Goal: Information Seeking & Learning: Learn about a topic

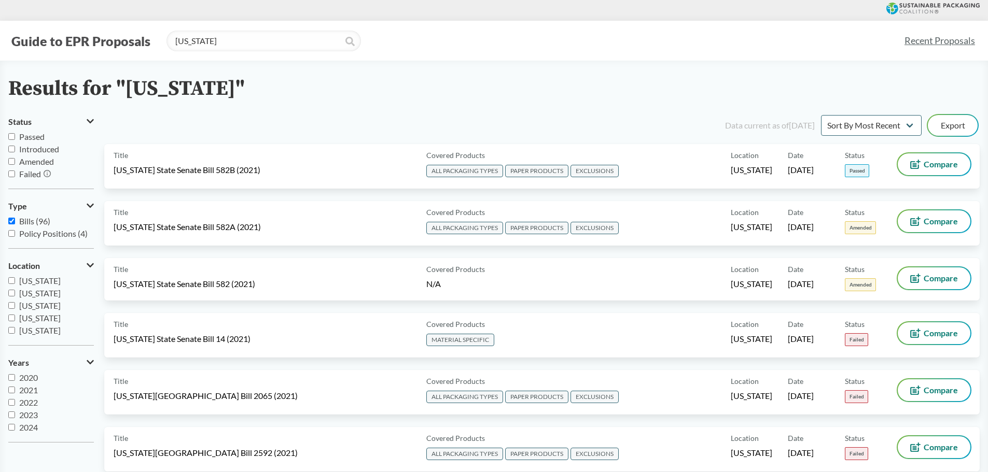
click at [343, 40] on input "oregon" at bounding box center [263, 41] width 194 height 21
type input "o"
drag, startPoint x: 245, startPoint y: 42, endPoint x: 136, endPoint y: 42, distance: 108.3
click at [140, 42] on div "Guide to EPR Proposals [US_STATE]" at bounding box center [451, 41] width 887 height 21
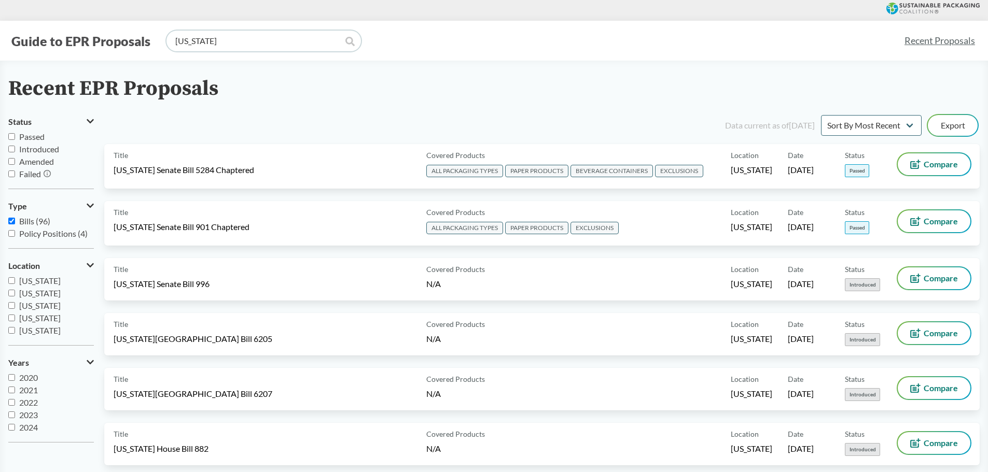
type input "[US_STATE]"
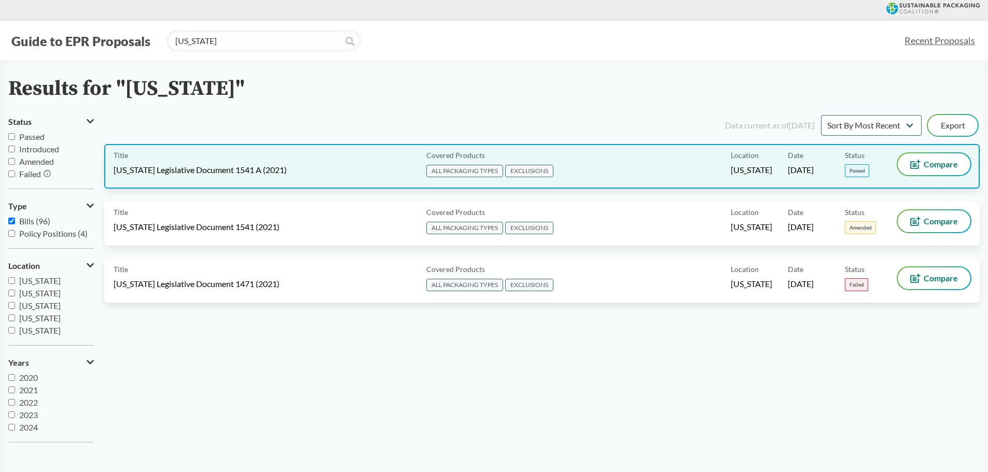
click at [594, 161] on div "Covered Products ALL PACKAGING TYPES EXCLUSIONS" at bounding box center [576, 166] width 308 height 26
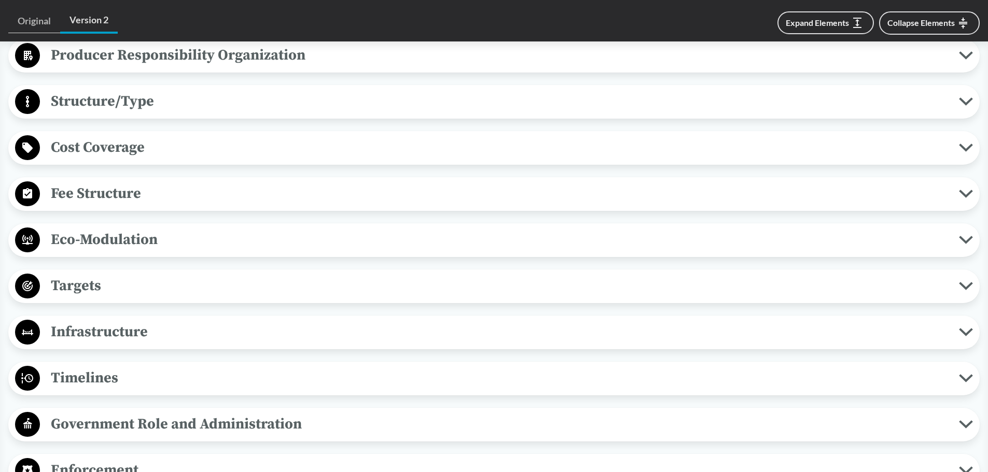
scroll to position [622, 0]
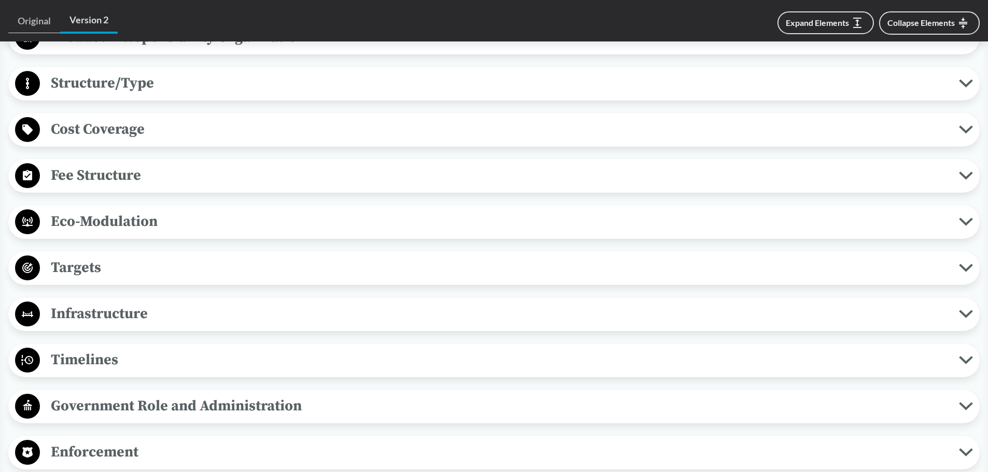
click at [88, 348] on span "Timelines" at bounding box center [499, 359] width 919 height 23
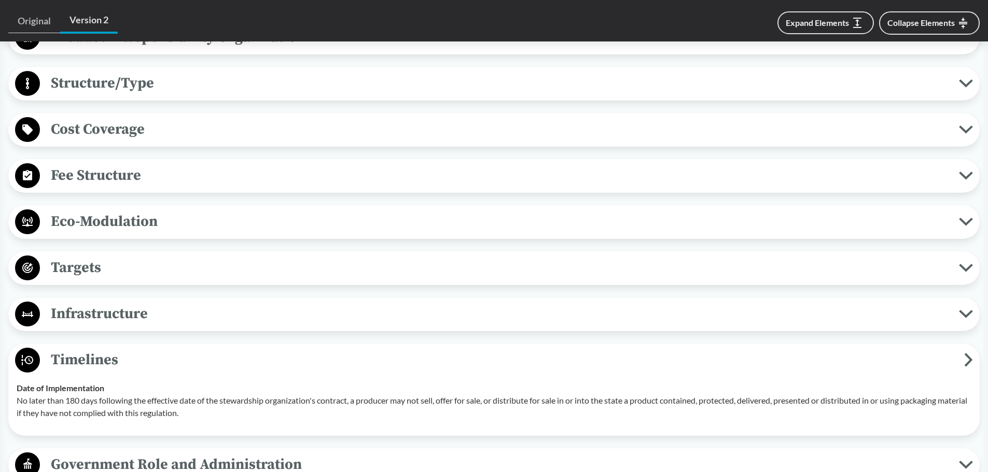
scroll to position [674, 0]
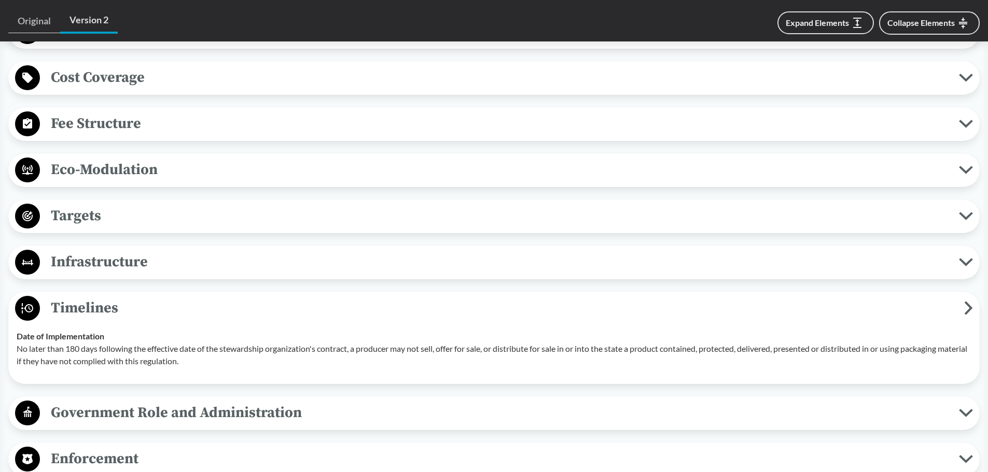
click at [129, 300] on span "Timelines" at bounding box center [502, 308] width 924 height 23
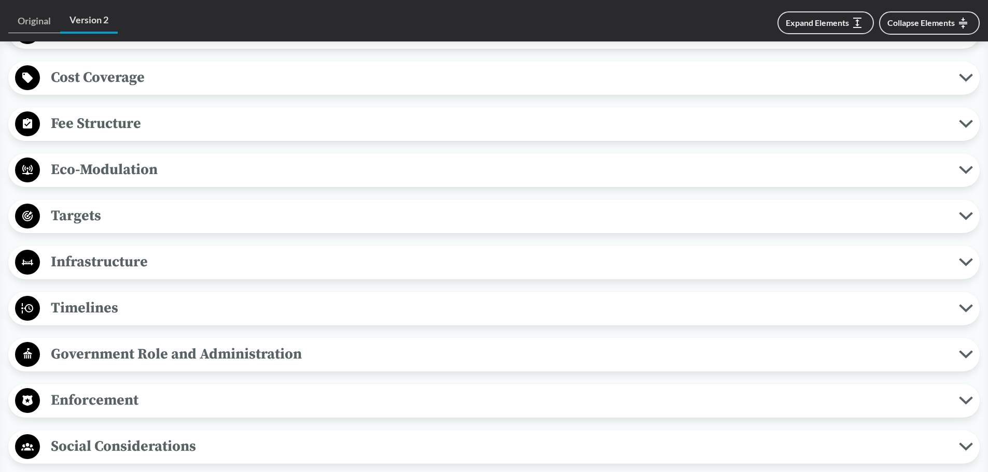
click at [132, 213] on button "Targets" at bounding box center [494, 216] width 964 height 26
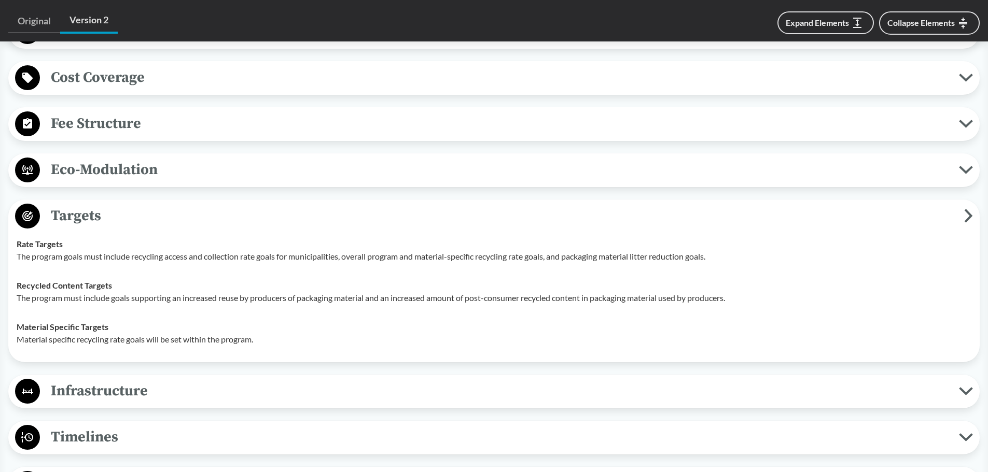
click at [132, 213] on button "Targets" at bounding box center [494, 216] width 964 height 26
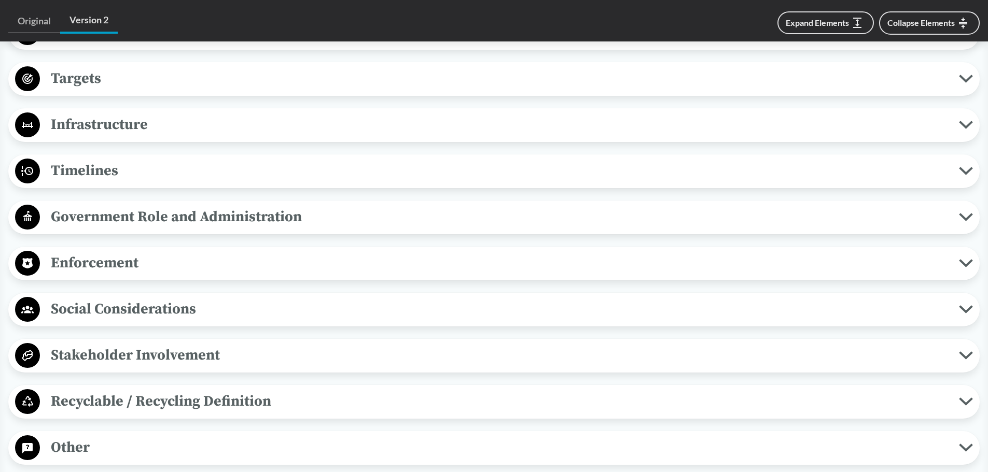
scroll to position [829, 0]
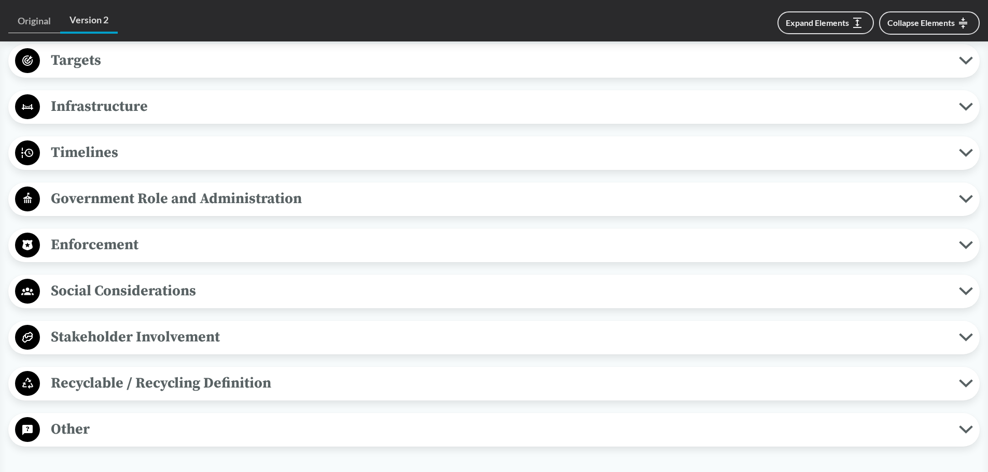
click at [91, 149] on span "Timelines" at bounding box center [499, 152] width 919 height 23
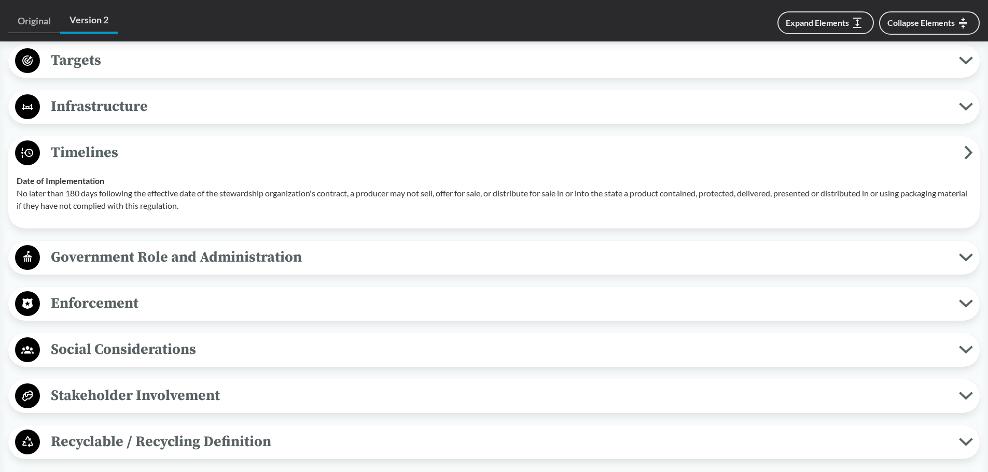
click at [89, 246] on span "Government Role and Administration" at bounding box center [499, 257] width 919 height 23
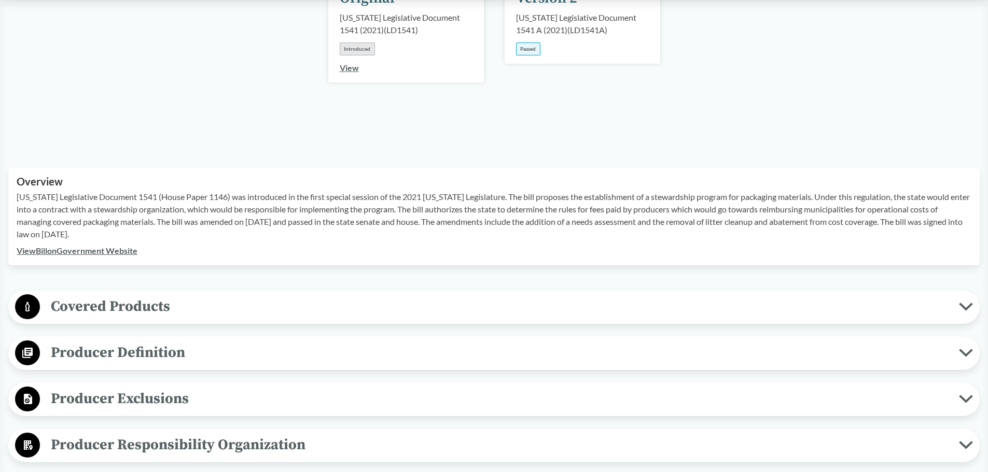
scroll to position [156, 0]
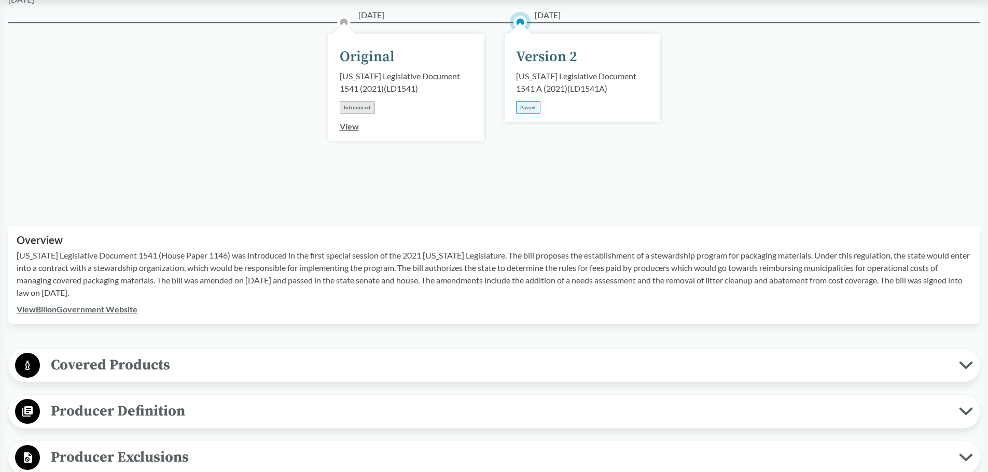
click at [104, 304] on link "View Bill on Government Website" at bounding box center [77, 309] width 121 height 10
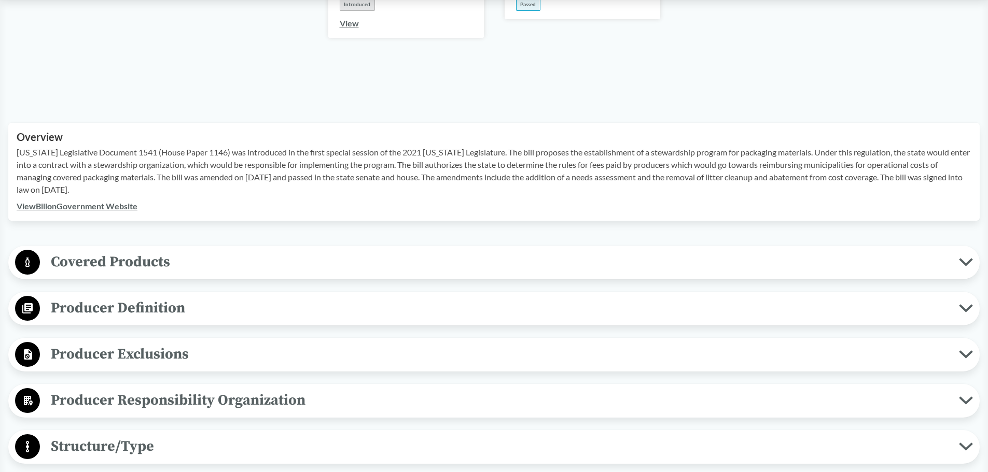
scroll to position [259, 0]
click at [80, 261] on div "Covered Products All Packaging Types Packaging material is defined as a materia…" at bounding box center [493, 262] width 971 height 34
click at [90, 250] on span "Covered Products" at bounding box center [499, 261] width 919 height 23
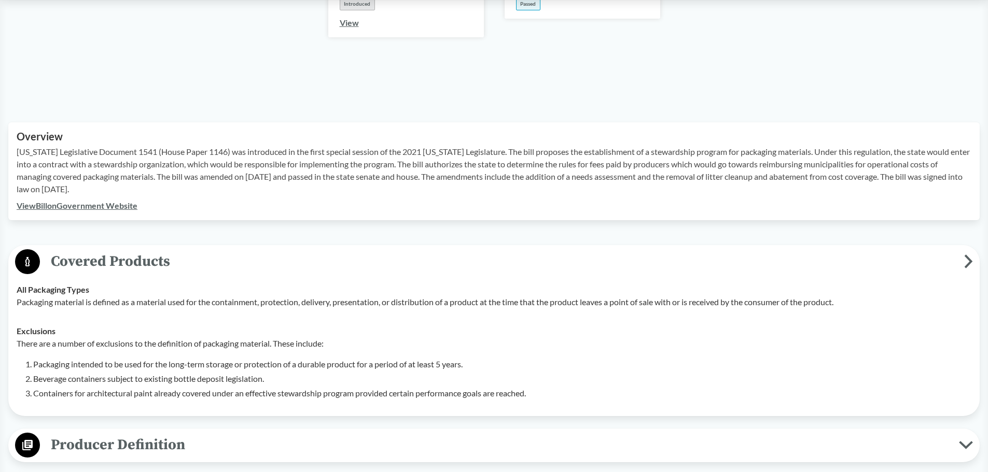
click at [167, 250] on span "Covered Products" at bounding box center [502, 261] width 924 height 23
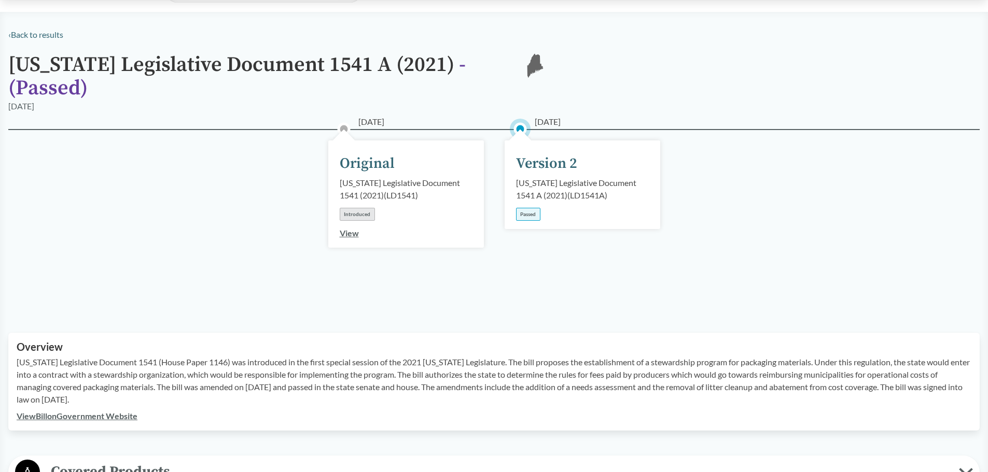
scroll to position [0, 0]
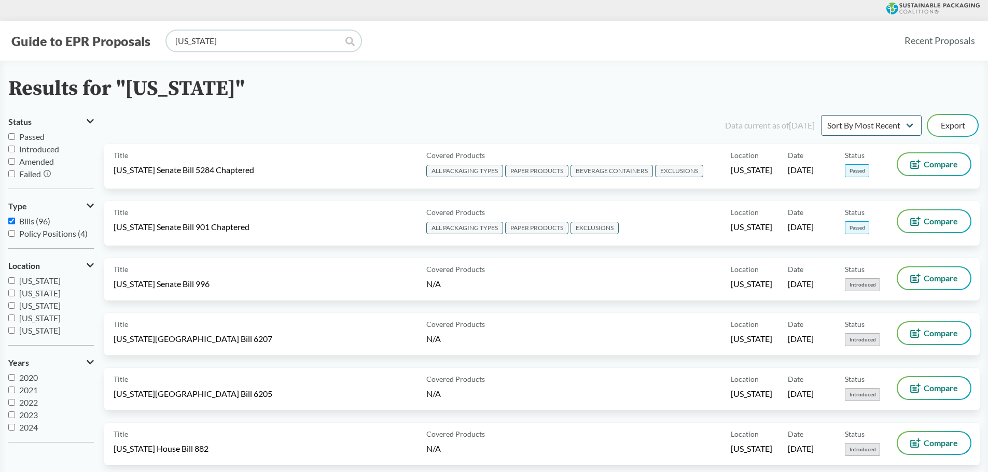
click at [214, 40] on input "[US_STATE]" at bounding box center [263, 41] width 194 height 21
type input "[US_STATE]"
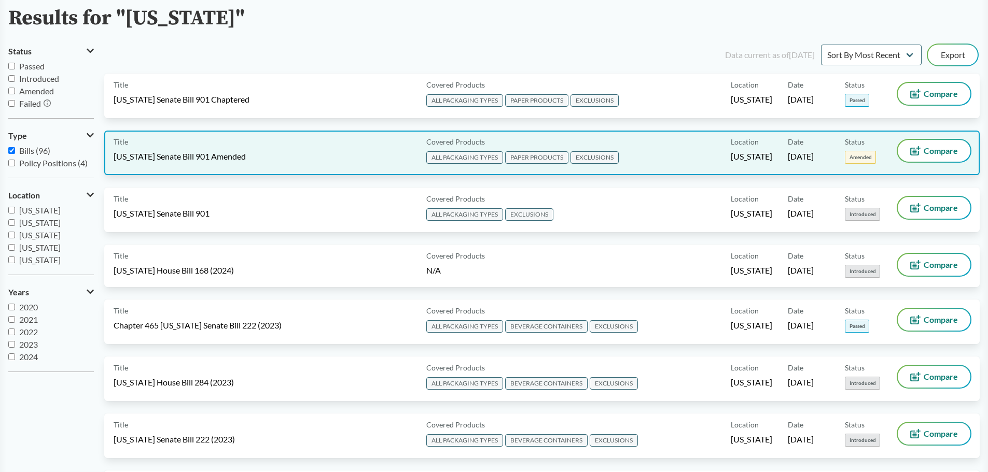
scroll to position [52, 0]
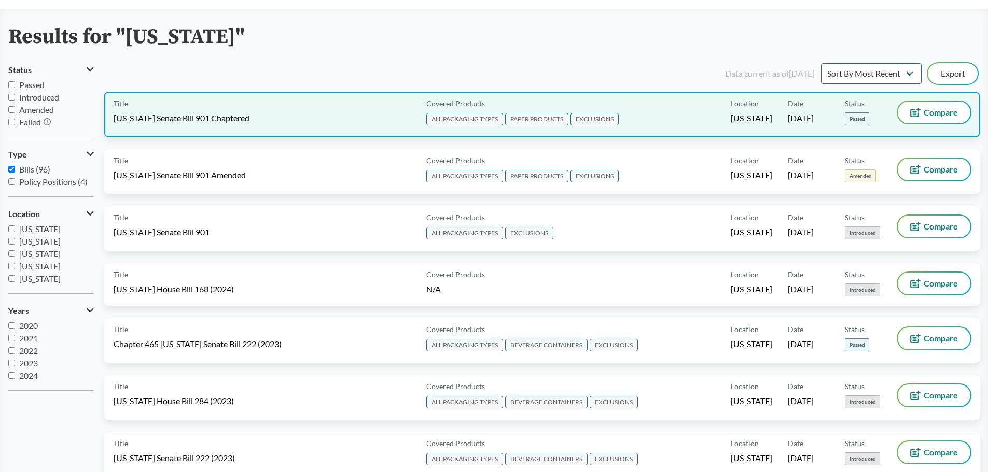
click at [329, 125] on div "Title [US_STATE] Senate Bill 901 Chaptered" at bounding box center [268, 115] width 308 height 26
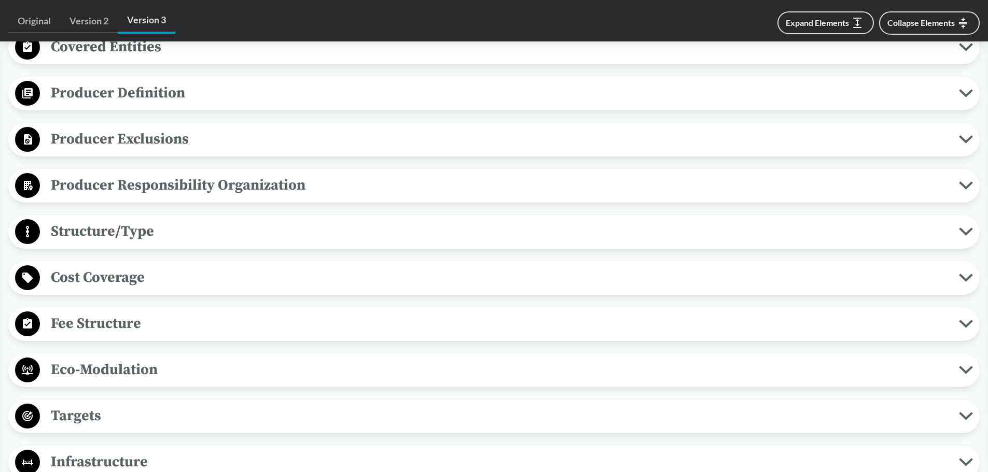
scroll to position [570, 0]
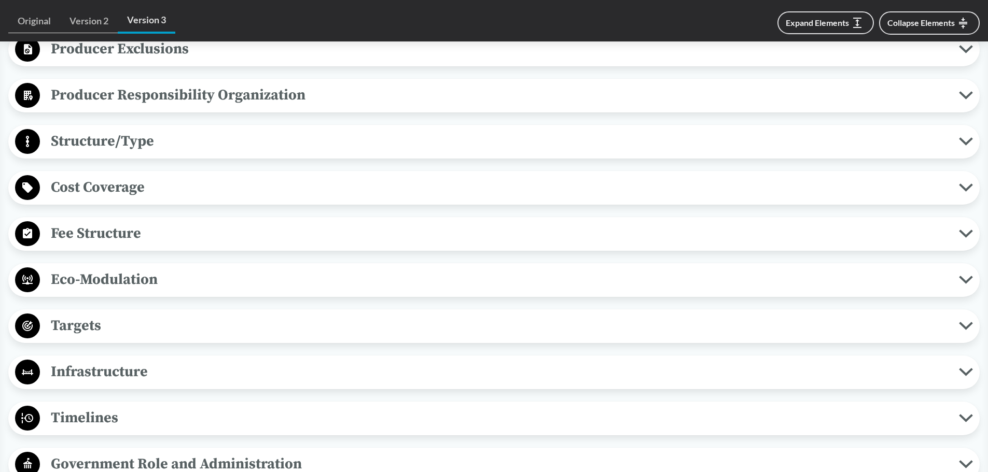
click at [92, 430] on button "Timelines" at bounding box center [494, 418] width 964 height 26
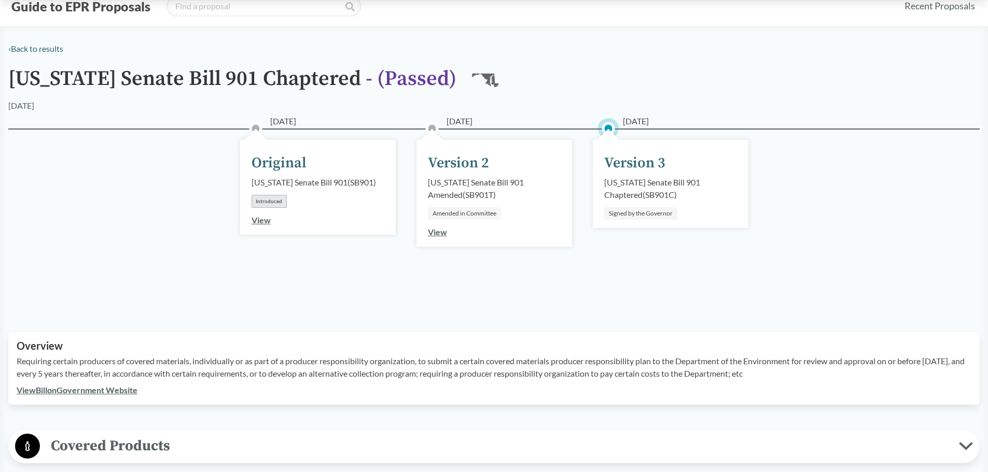
scroll to position [0, 0]
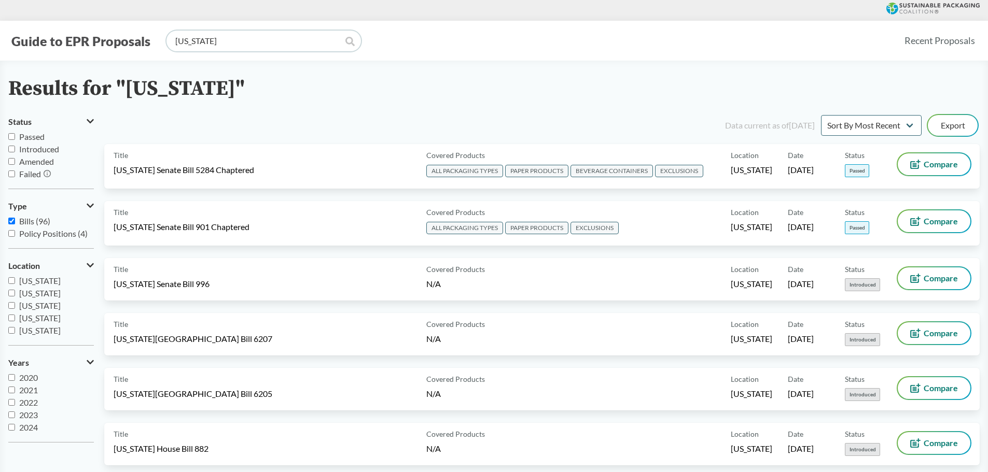
click at [241, 37] on input "[US_STATE]" at bounding box center [263, 41] width 194 height 21
type input "M"
type input "[US_STATE]"
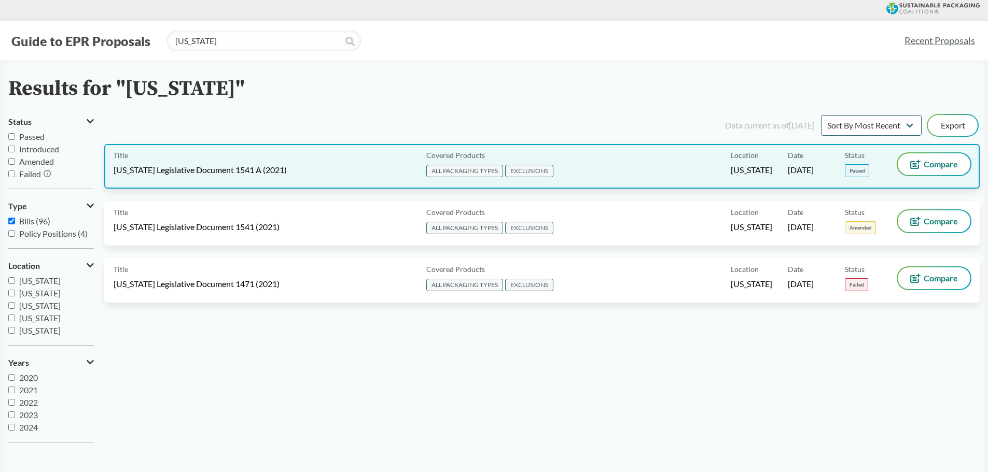
click at [200, 183] on div "Title [US_STATE] Legislative Document 1541 A (2021) Covered Products ALL PACKAG…" at bounding box center [541, 166] width 875 height 45
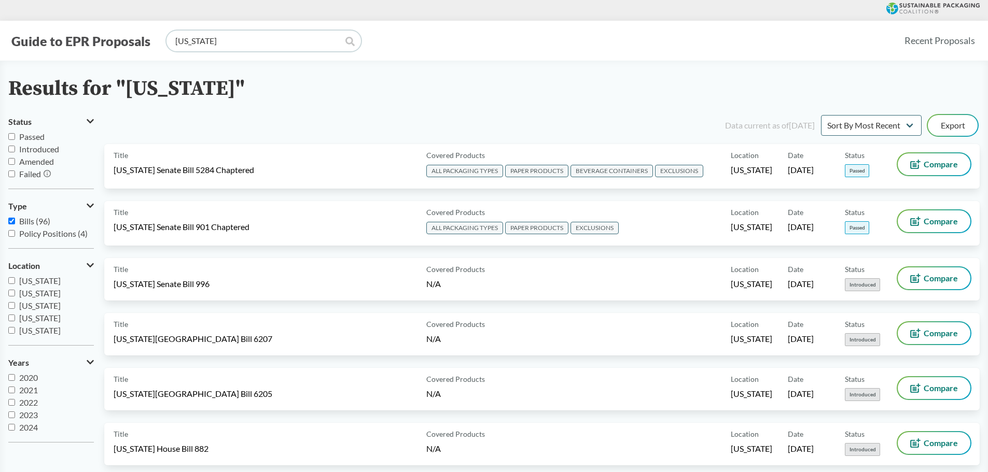
drag, startPoint x: 208, startPoint y: 49, endPoint x: 155, endPoint y: 50, distance: 52.9
click at [155, 50] on div "Guide to EPR Proposals [US_STATE]" at bounding box center [451, 41] width 887 height 21
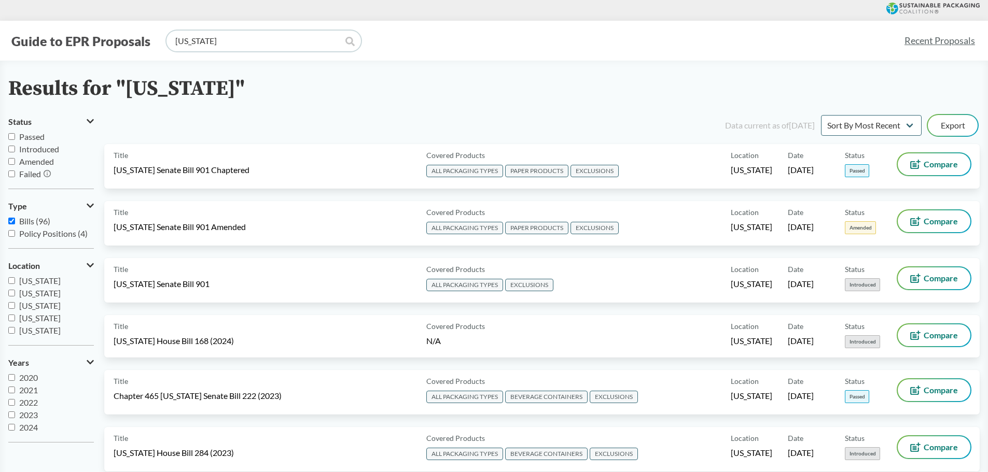
drag, startPoint x: 219, startPoint y: 39, endPoint x: 153, endPoint y: 40, distance: 65.9
click at [153, 40] on div "Guide to EPR Proposals [US_STATE]" at bounding box center [451, 41] width 887 height 21
type input "[US_STATE]"
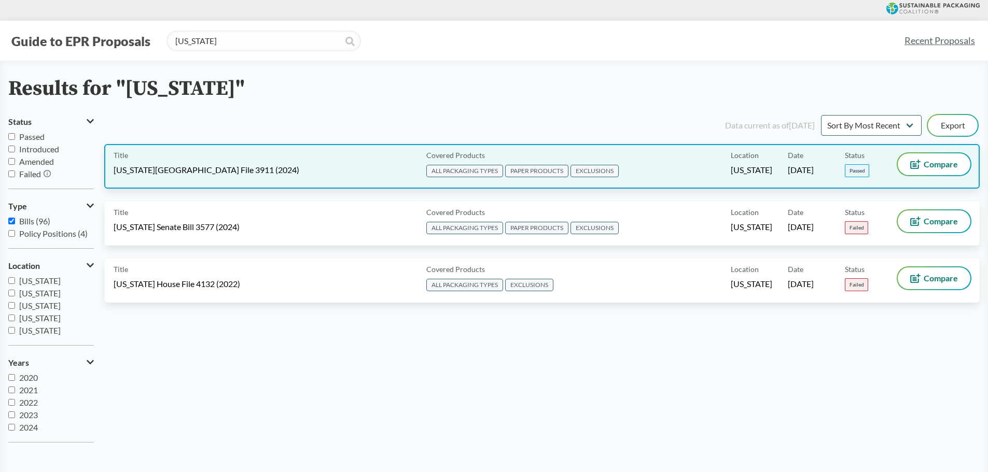
click at [261, 172] on div "Title [US_STATE][GEOGRAPHIC_DATA] File 3911 (2024)" at bounding box center [268, 166] width 308 height 26
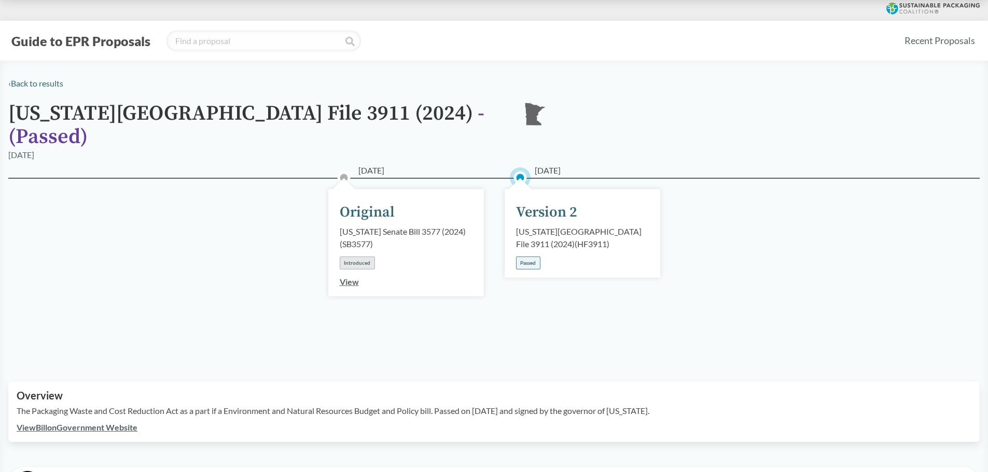
click at [221, 185] on div "[DATE] Original [US_STATE] Senate Bill 3577 (2024) ( SB3577 ) Introduced View […" at bounding box center [493, 267] width 971 height 179
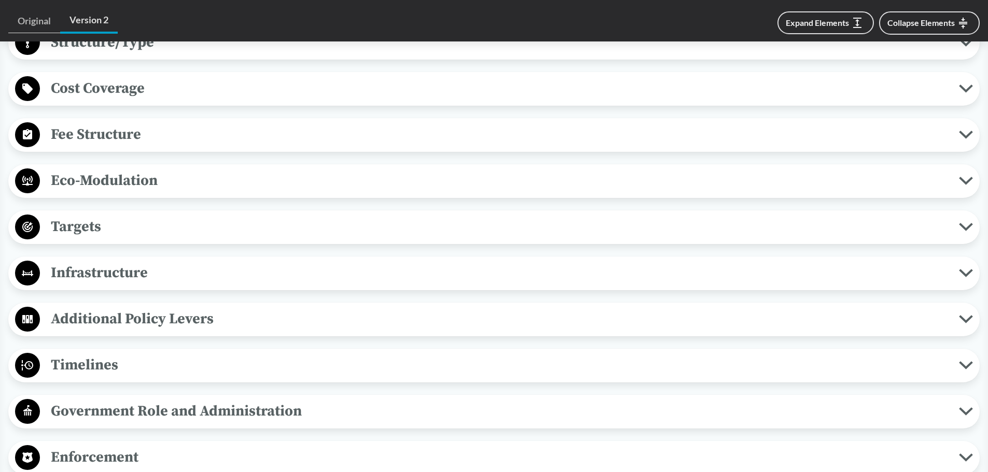
scroll to position [674, 0]
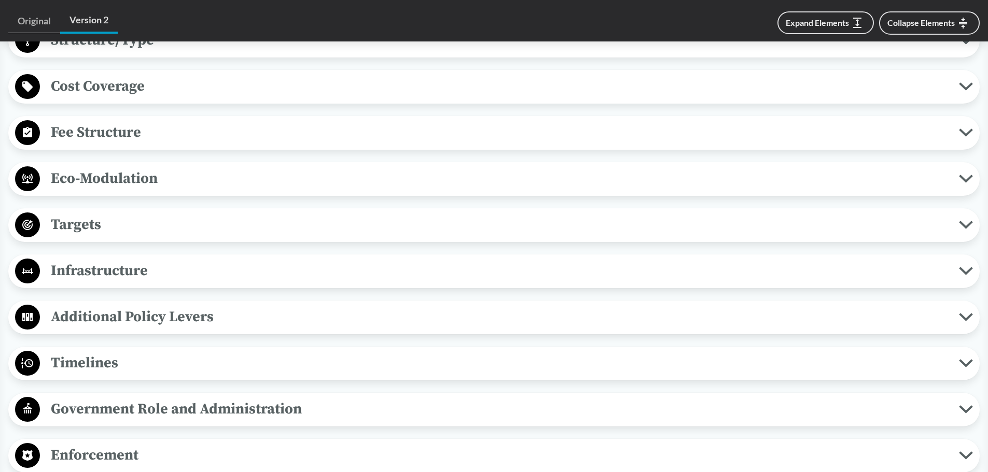
click at [93, 351] on span "Timelines" at bounding box center [499, 362] width 919 height 23
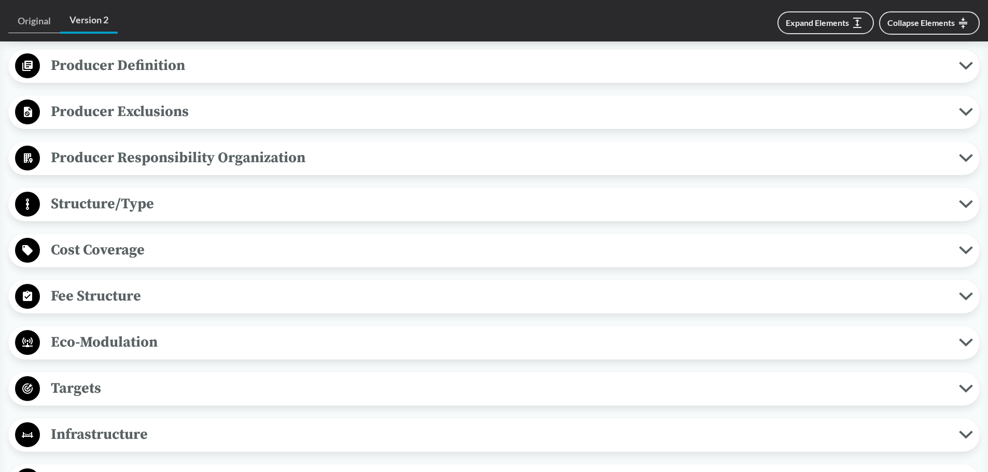
scroll to position [570, 0]
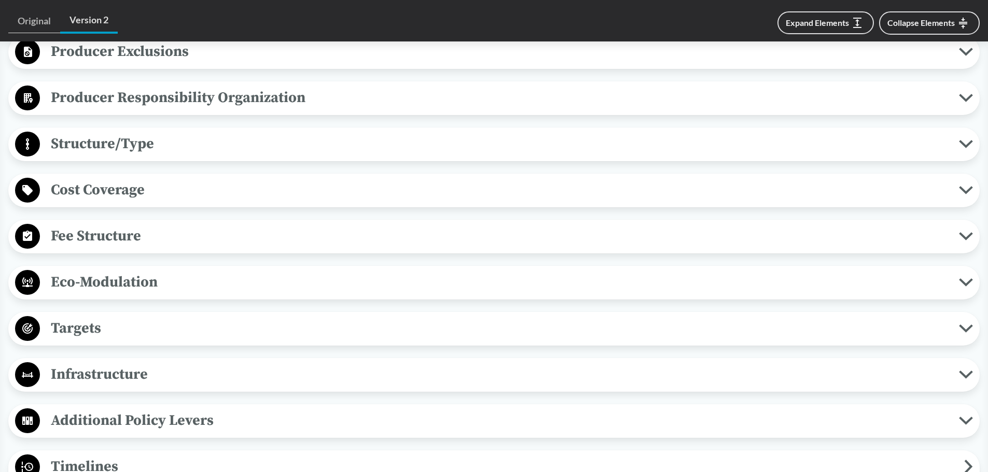
click at [79, 322] on span "Targets" at bounding box center [499, 328] width 919 height 23
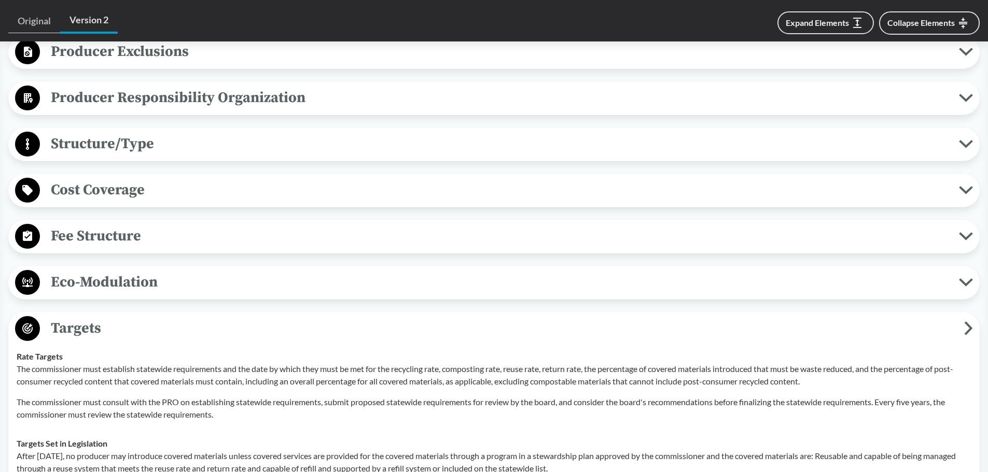
click at [79, 318] on span "Targets" at bounding box center [502, 328] width 924 height 23
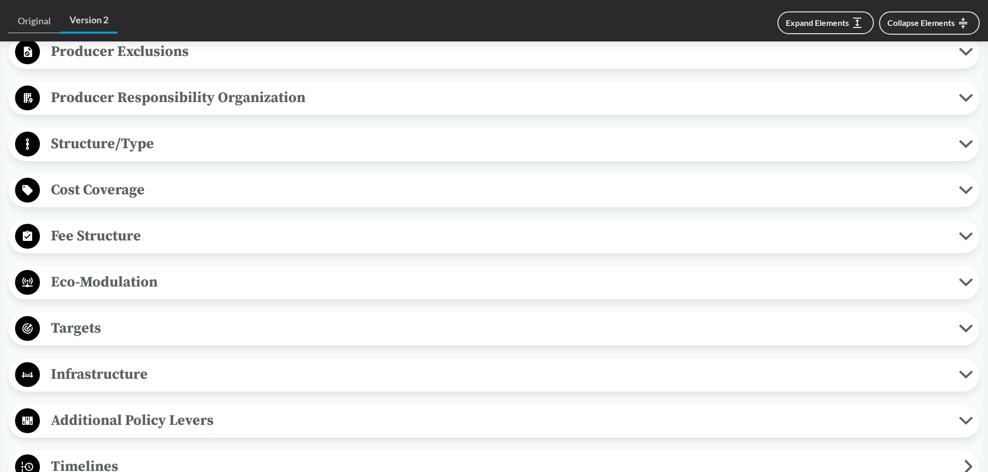
click at [81, 317] on span "Targets" at bounding box center [499, 328] width 919 height 23
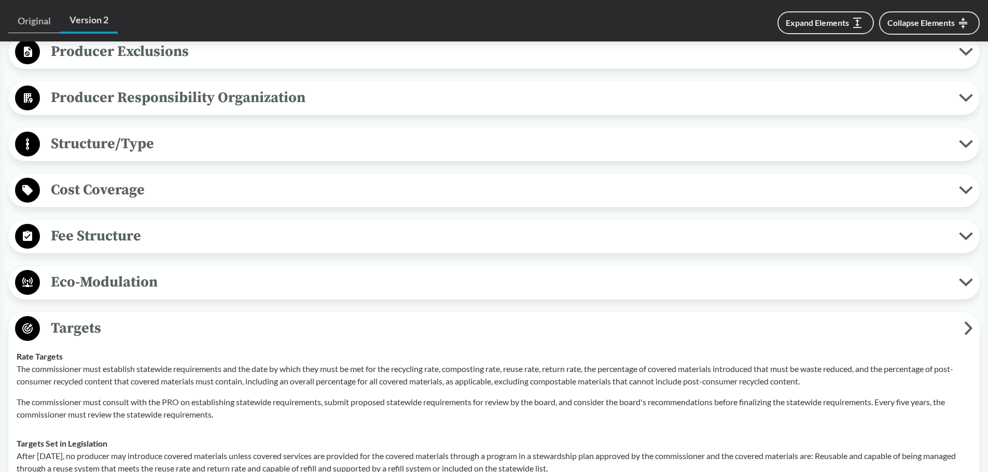
click at [81, 317] on span "Targets" at bounding box center [502, 328] width 924 height 23
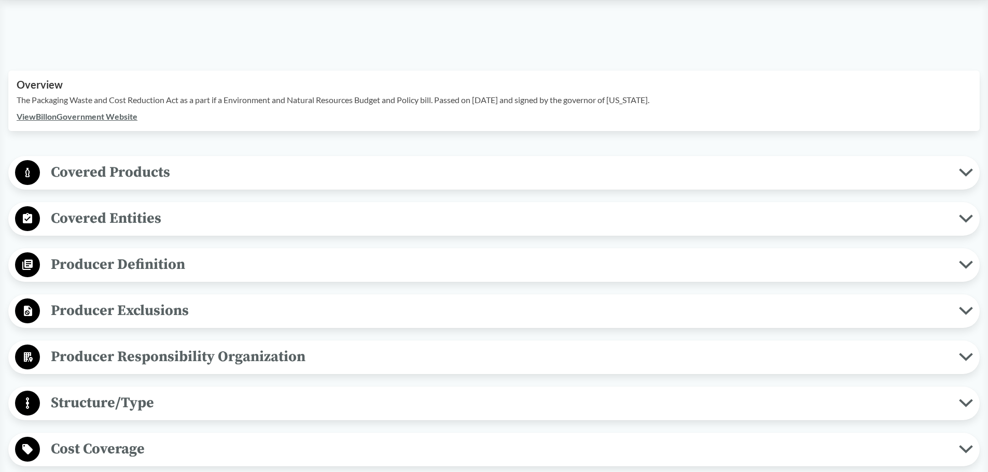
scroll to position [156, 0]
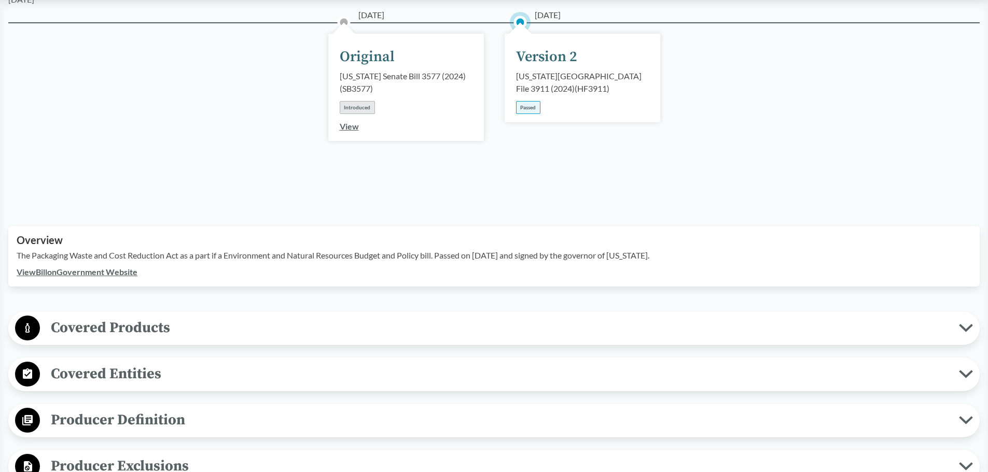
click at [100, 267] on link "View Bill on Government Website" at bounding box center [77, 272] width 121 height 10
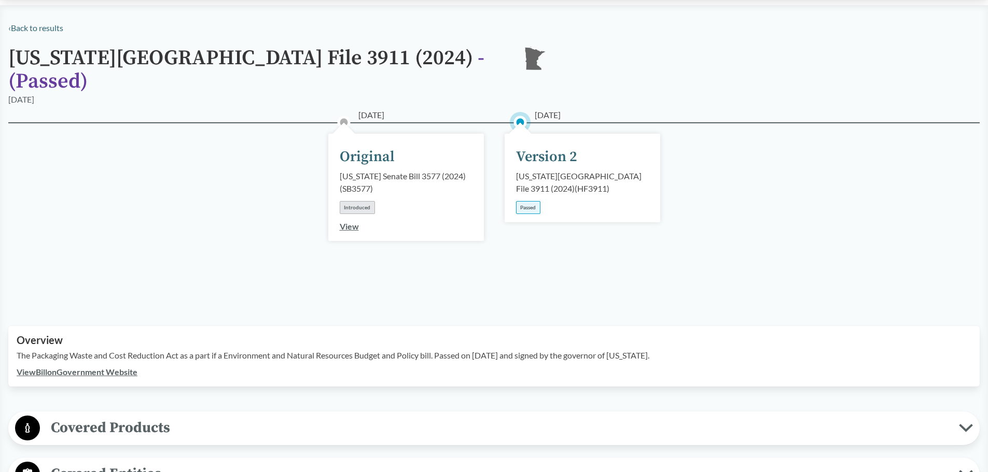
scroll to position [0, 0]
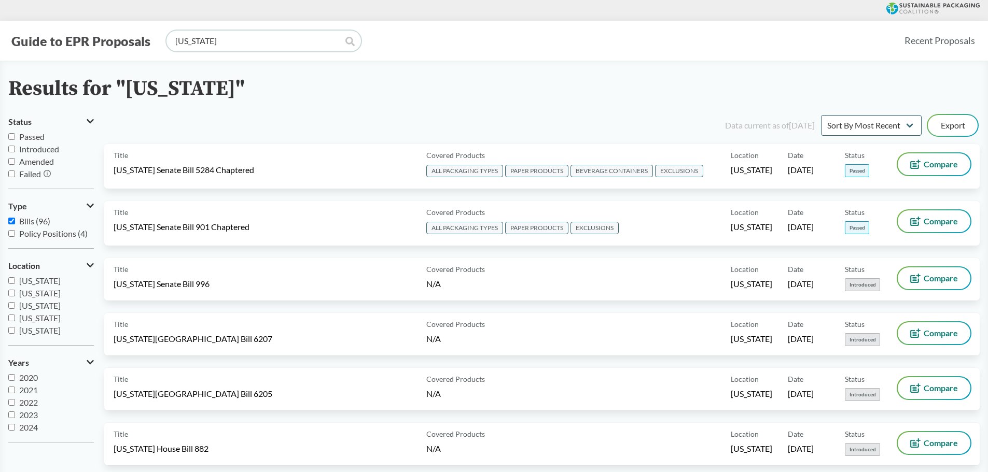
click at [208, 38] on input "[US_STATE]" at bounding box center [263, 41] width 194 height 21
type input "[US_STATE]"
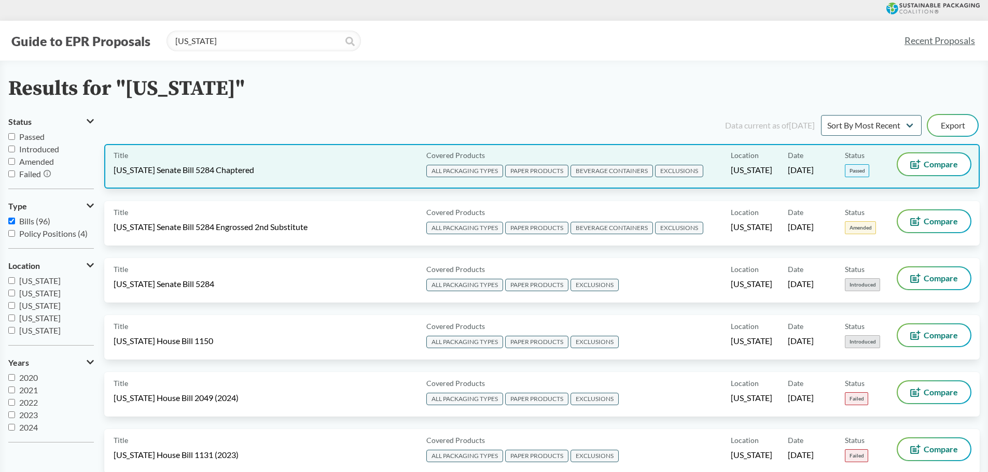
click at [221, 161] on div "Title [US_STATE] Senate Bill 5284 Chaptered" at bounding box center [268, 166] width 308 height 26
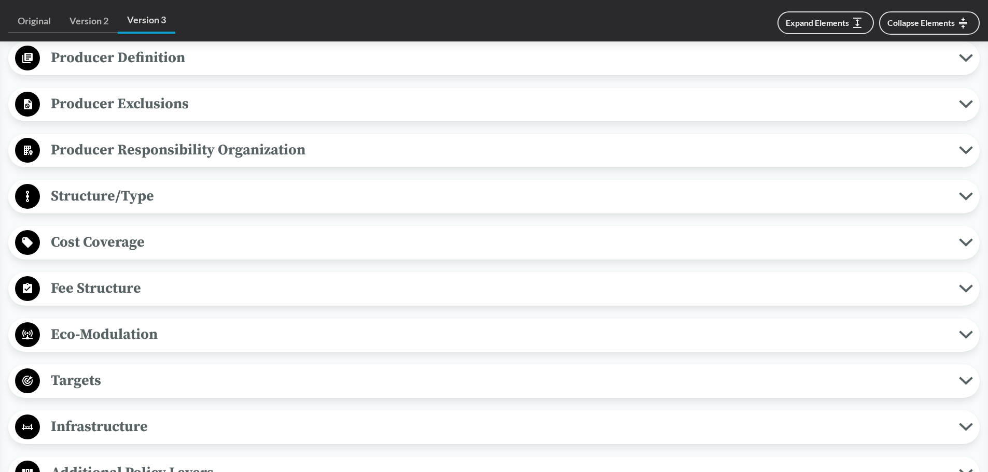
scroll to position [518, 0]
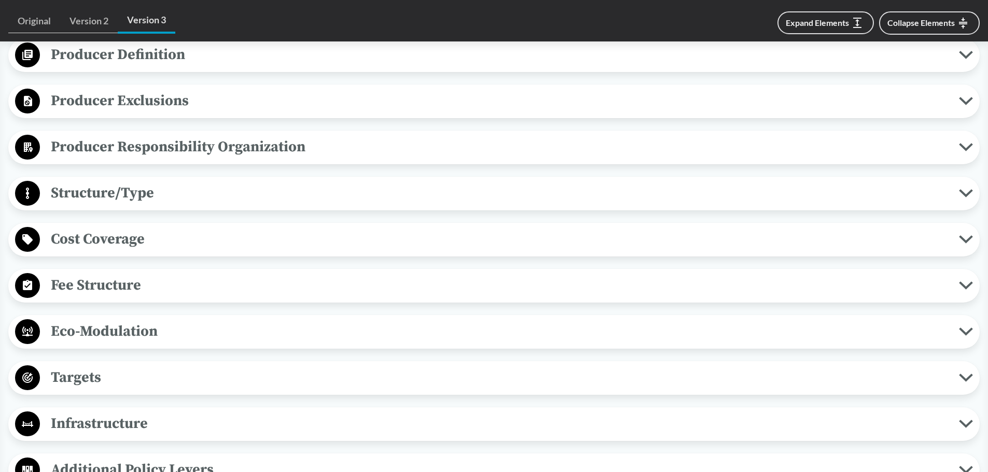
click at [106, 290] on span "Fee Structure" at bounding box center [499, 285] width 919 height 23
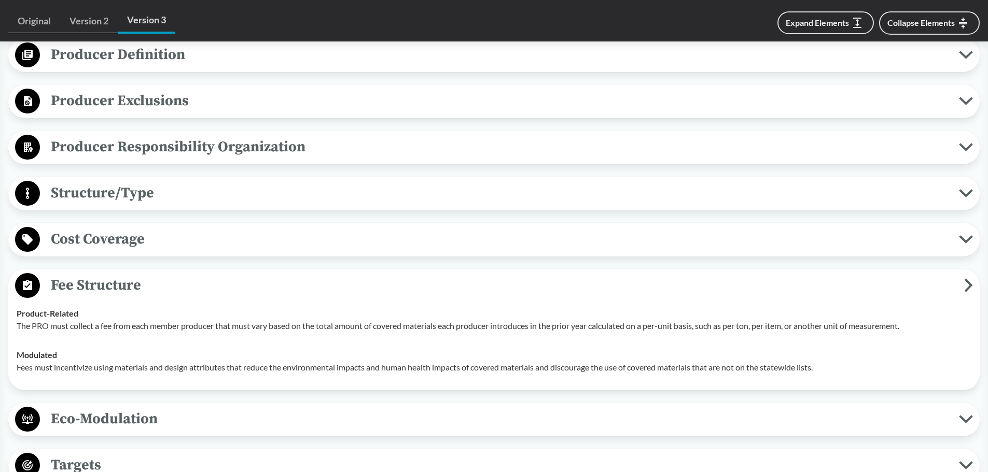
click at [106, 290] on span "Fee Structure" at bounding box center [502, 285] width 924 height 23
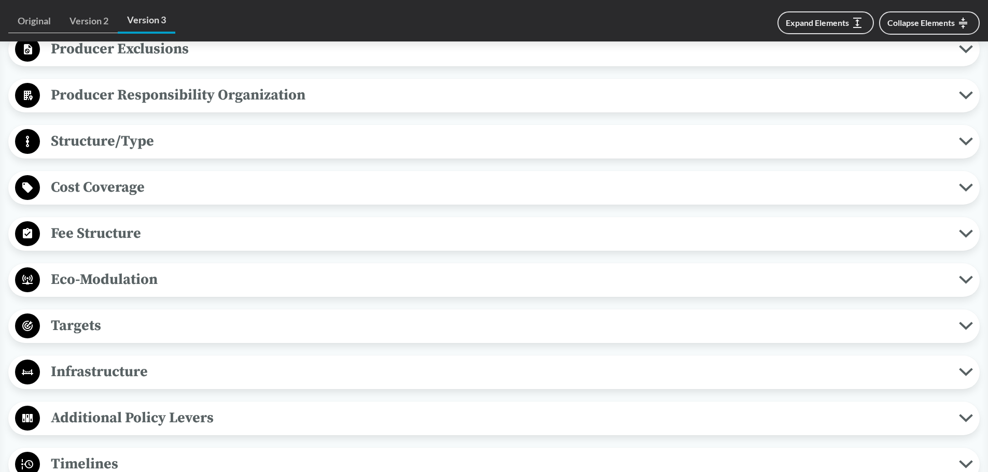
scroll to position [778, 0]
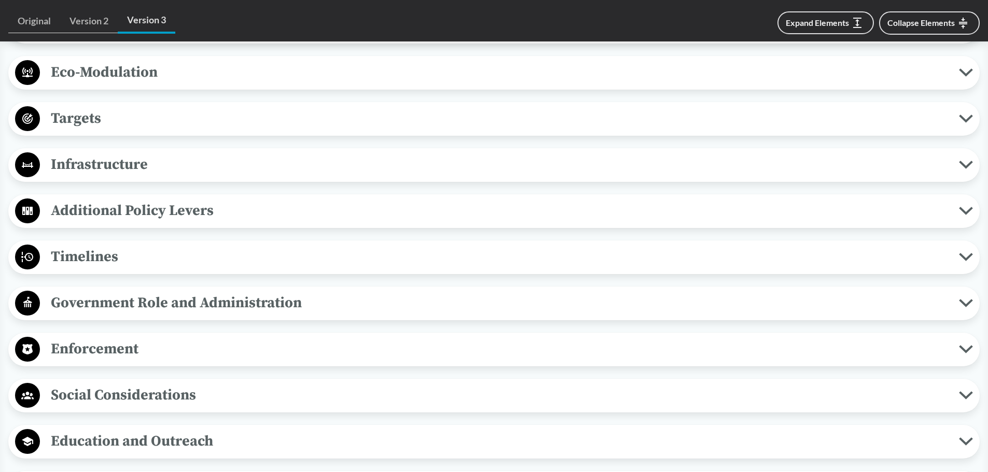
click at [200, 235] on div "Covered Products All Packaging Types Covered material means packaging and paper…" at bounding box center [493, 142] width 971 height 910
click at [179, 255] on span "Timelines" at bounding box center [499, 256] width 919 height 23
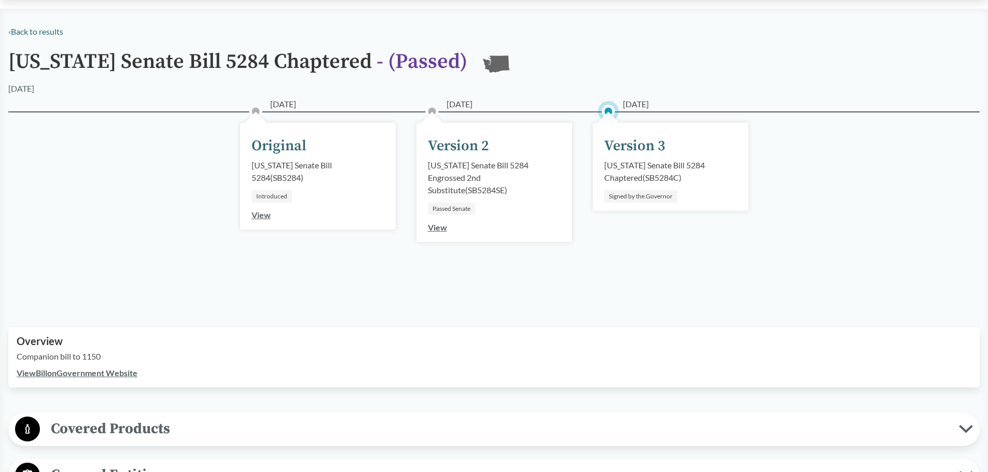
scroll to position [0, 0]
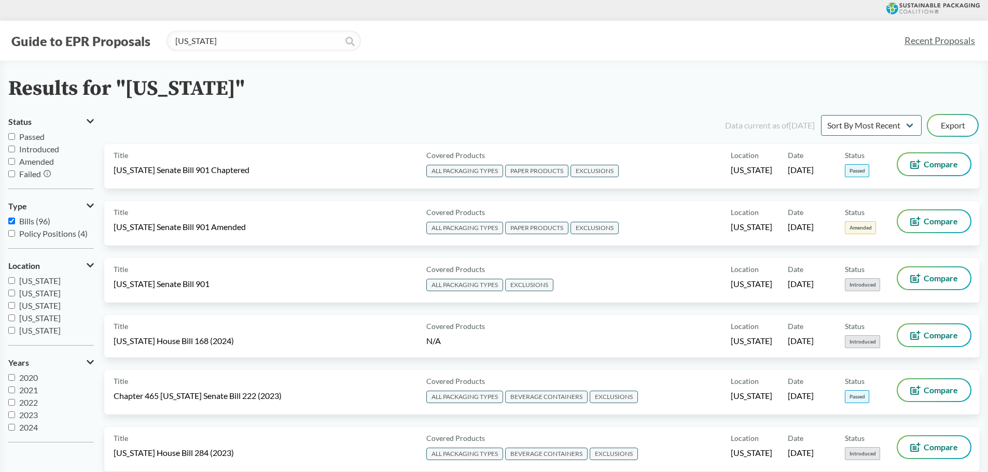
type input "[US_STATE]"
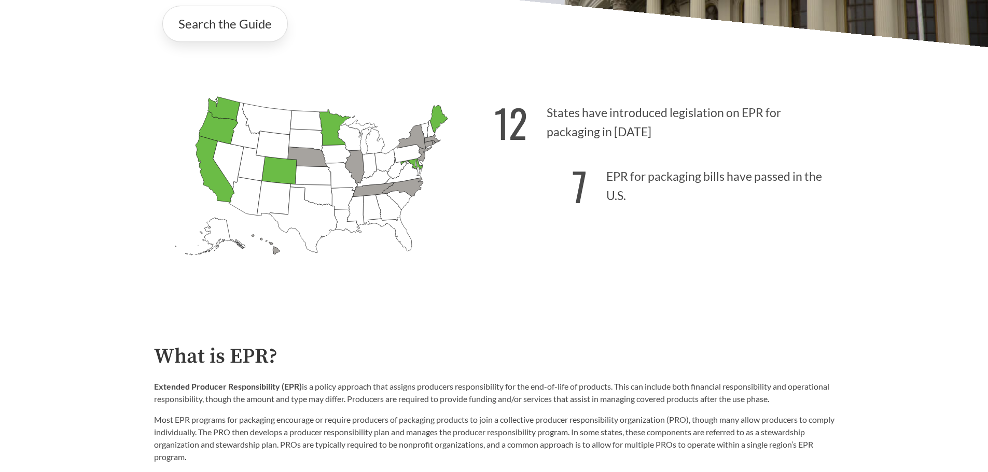
scroll to position [311, 0]
drag, startPoint x: 305, startPoint y: 143, endPoint x: 323, endPoint y: 123, distance: 26.4
click at [346, 72] on div "[US_STATE] Introduced: [US_STATE] Introduced: [US_STATE] Introduced: [US_STATE]…" at bounding box center [494, 182] width 697 height 241
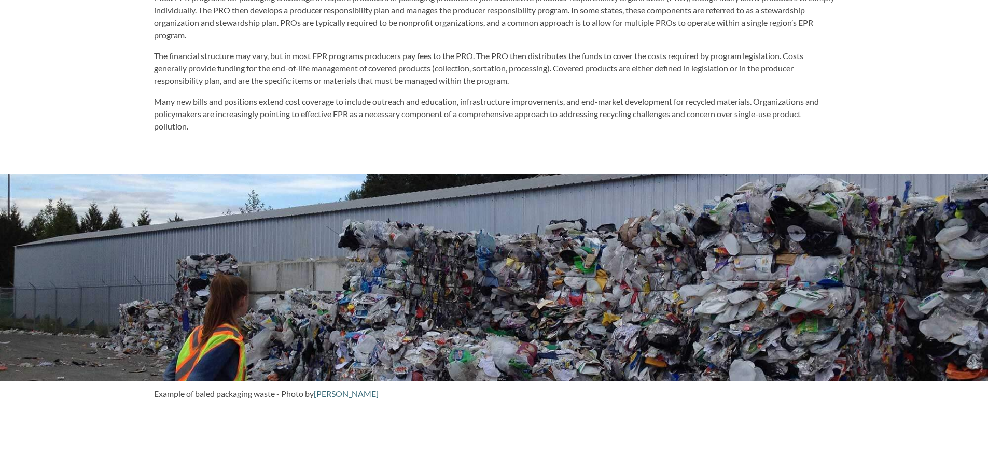
scroll to position [674, 0]
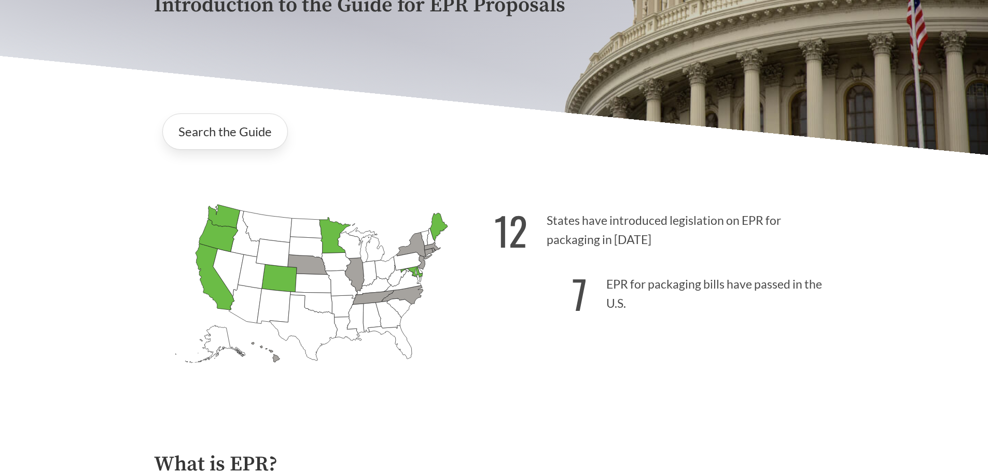
scroll to position [207, 0]
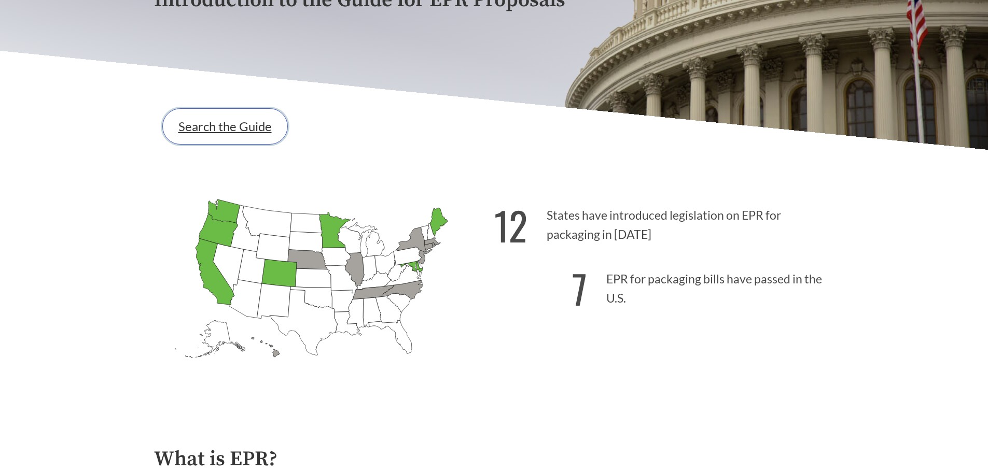
click at [227, 144] on link "Search the Guide" at bounding box center [224, 126] width 125 height 36
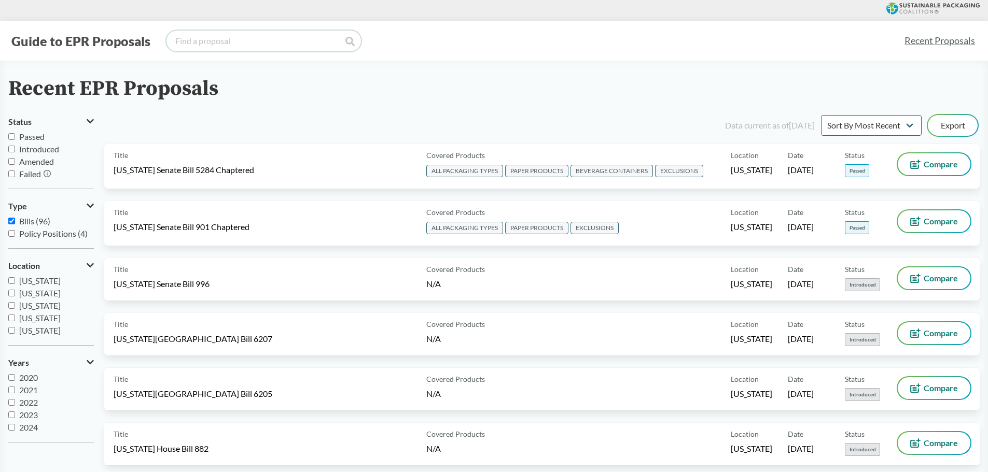
click at [232, 42] on input "search" at bounding box center [263, 41] width 194 height 21
type input "california"
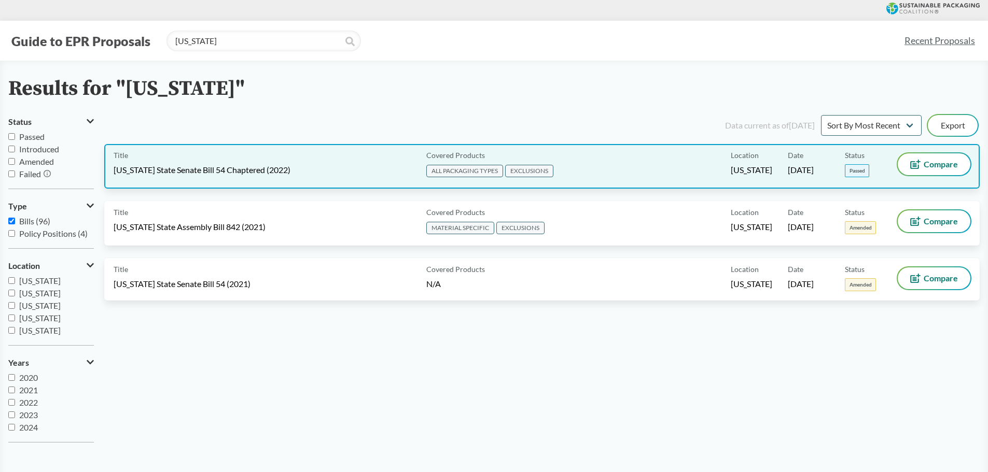
click at [323, 162] on div "Title California State Senate Bill 54 Chaptered (2022)" at bounding box center [268, 166] width 308 height 26
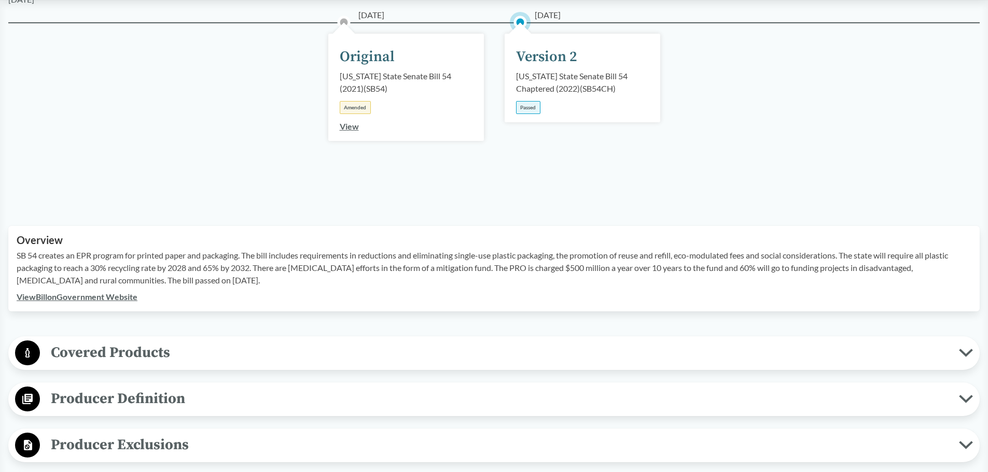
scroll to position [311, 0]
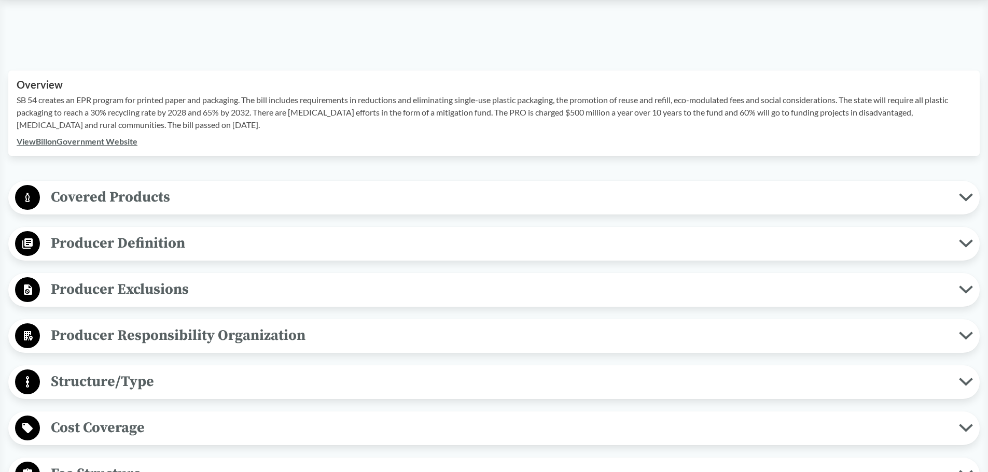
click at [127, 195] on span "Covered Products" at bounding box center [499, 197] width 919 height 23
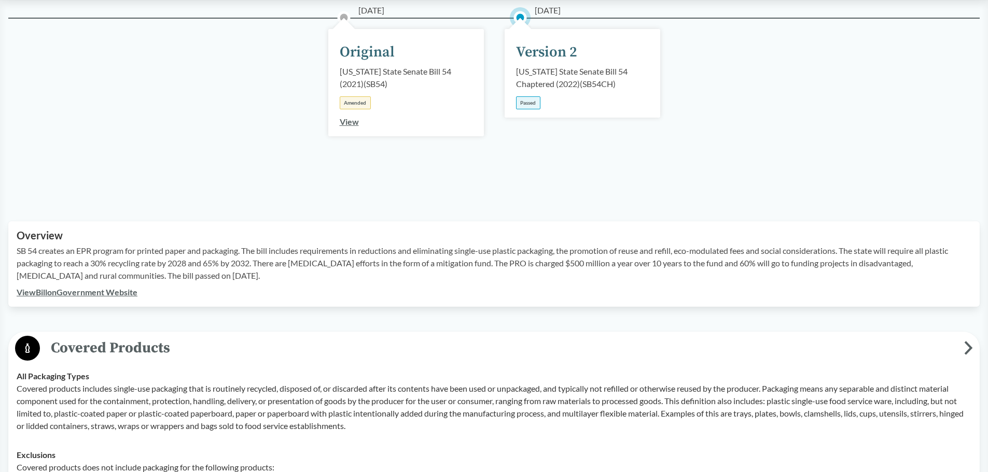
scroll to position [0, 0]
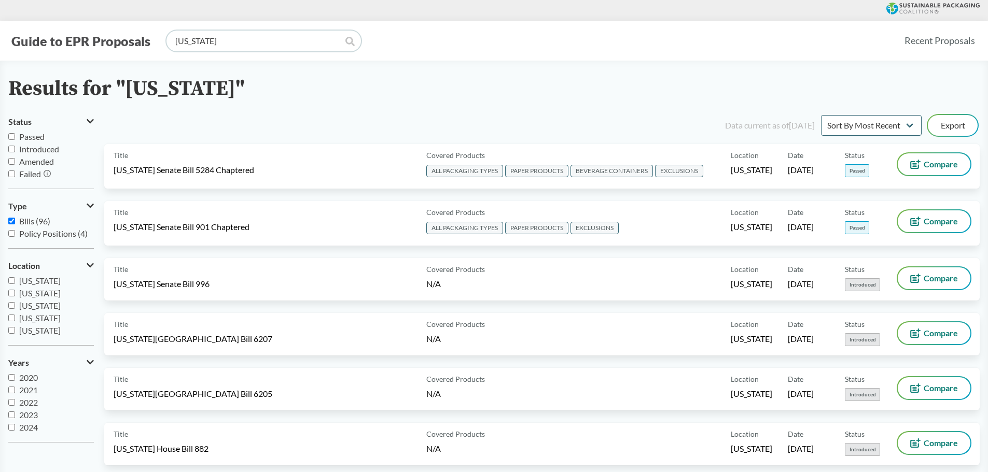
click at [212, 43] on input "california" at bounding box center [263, 41] width 194 height 21
type input "[US_STATE]"
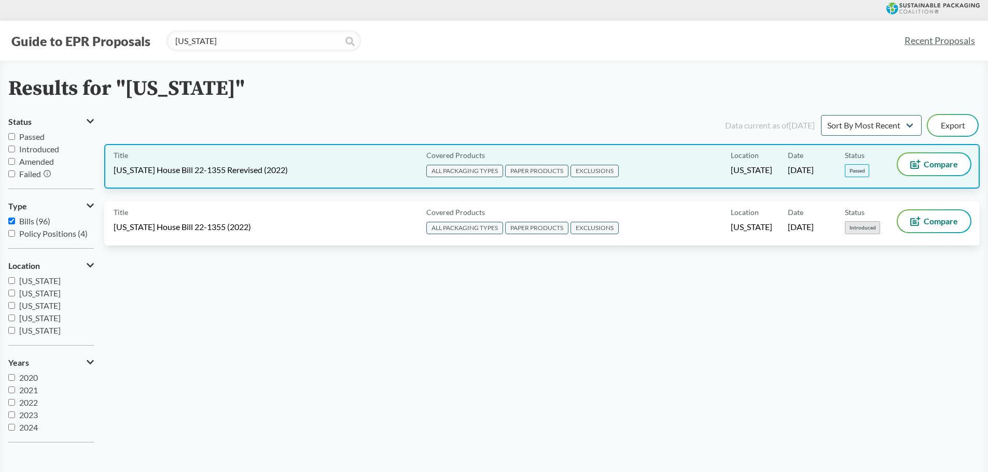
click at [329, 178] on div "Title Colorado House Bill 22-1355 Rerevised (2022)" at bounding box center [268, 166] width 308 height 26
